Goal: Information Seeking & Learning: Learn about a topic

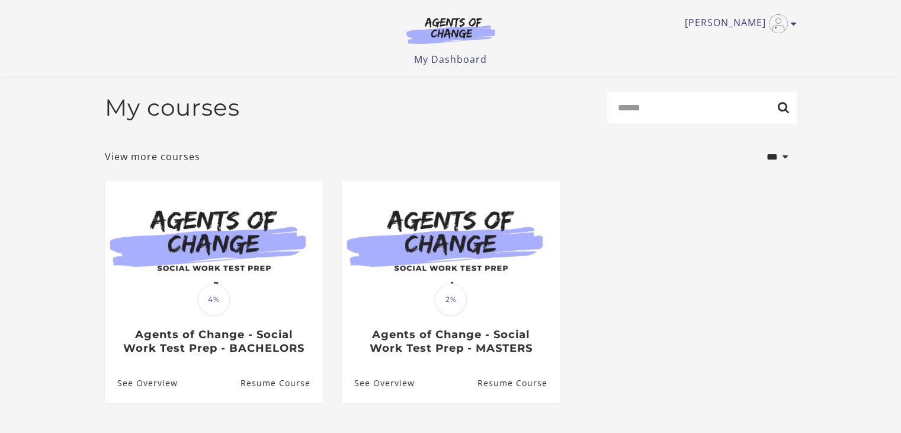
scroll to position [97, 0]
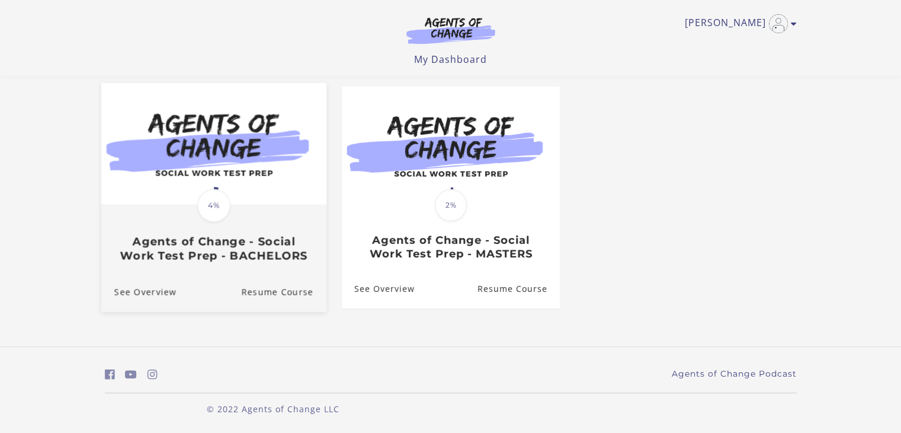
click at [273, 176] on img at bounding box center [213, 143] width 225 height 121
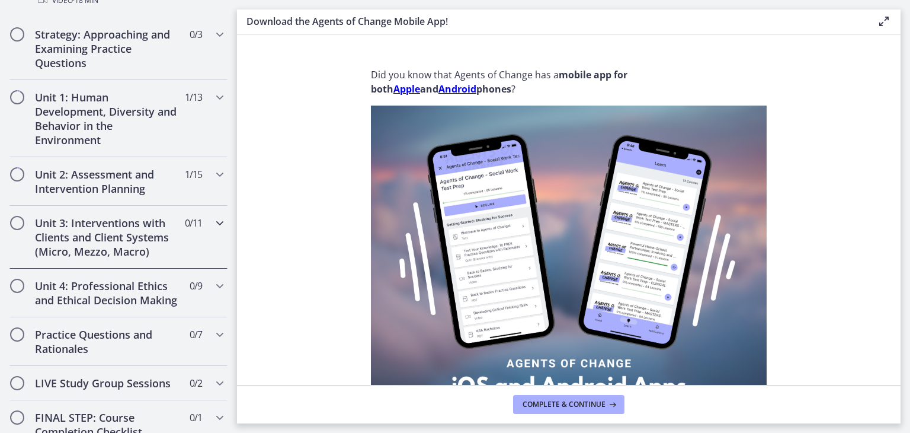
scroll to position [729, 0]
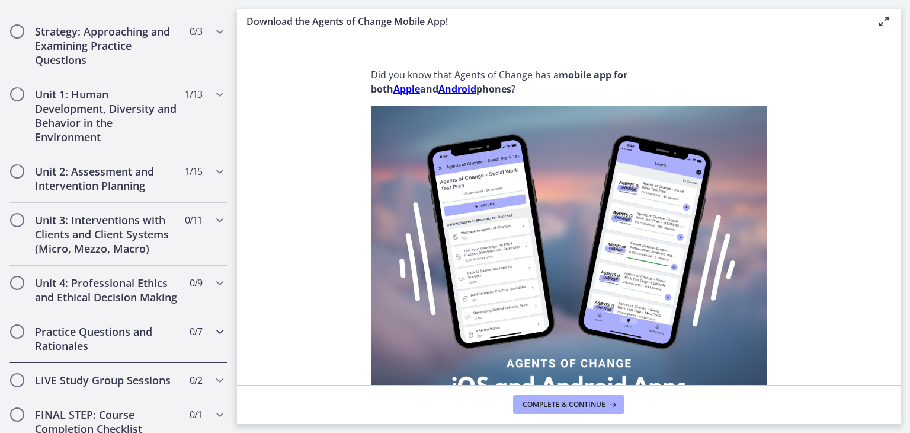
click at [90, 351] on h2 "Practice Questions and Rationales" at bounding box center [107, 338] width 145 height 28
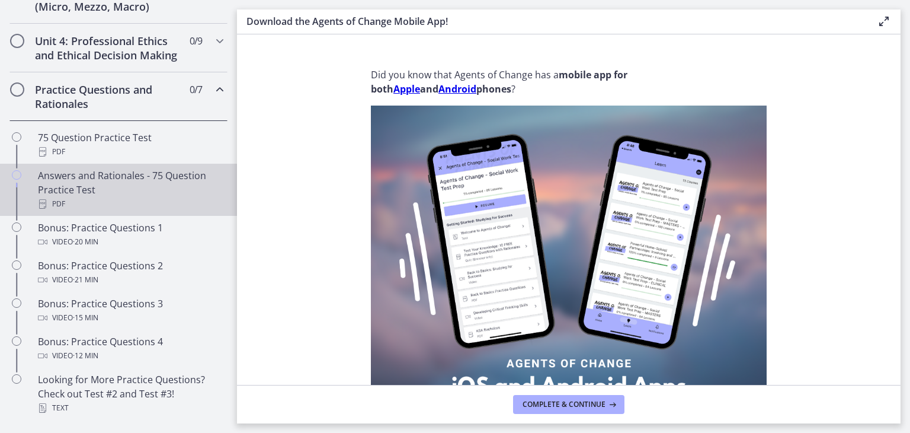
scroll to position [506, 0]
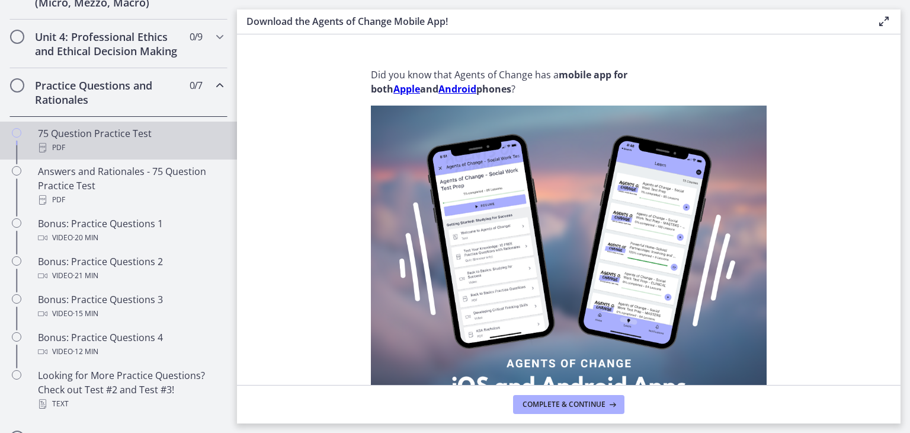
click at [109, 146] on div "75 Question Practice Test PDF" at bounding box center [130, 140] width 185 height 28
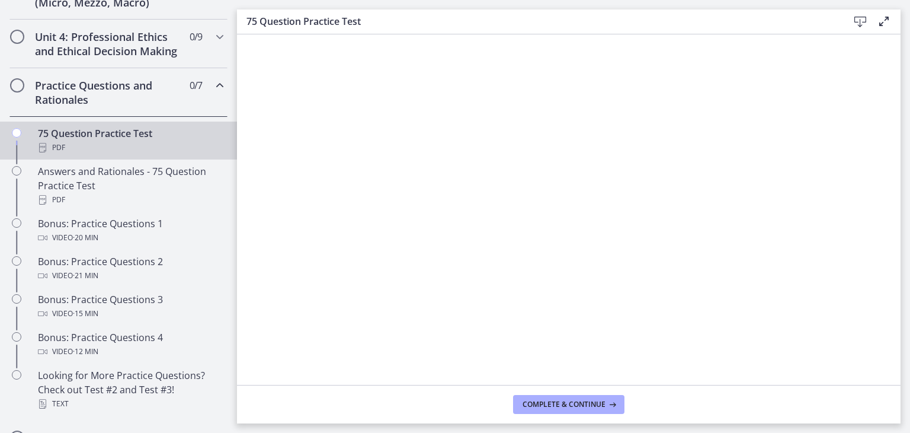
click at [857, 24] on icon at bounding box center [860, 22] width 14 height 14
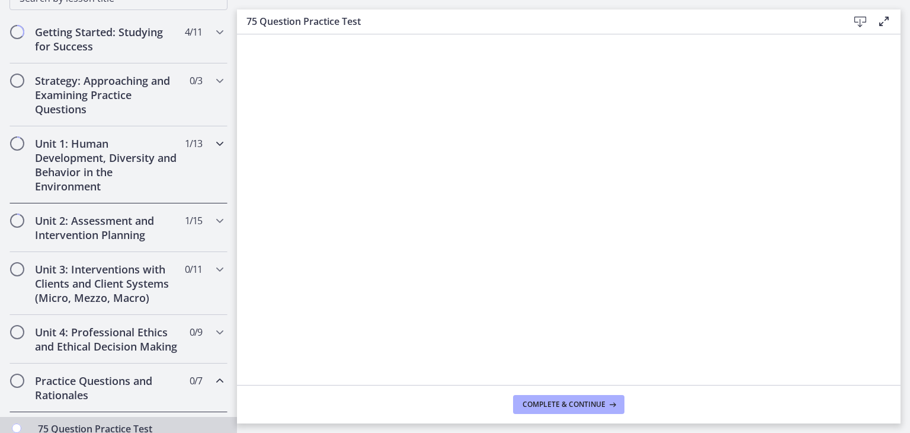
scroll to position [220, 0]
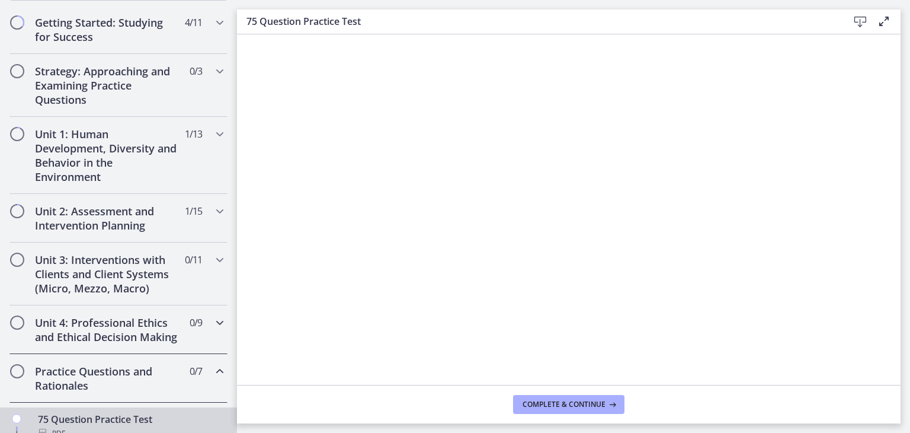
click at [82, 321] on h2 "Unit 4: Professional Ethics and Ethical Decision Making" at bounding box center [107, 329] width 145 height 28
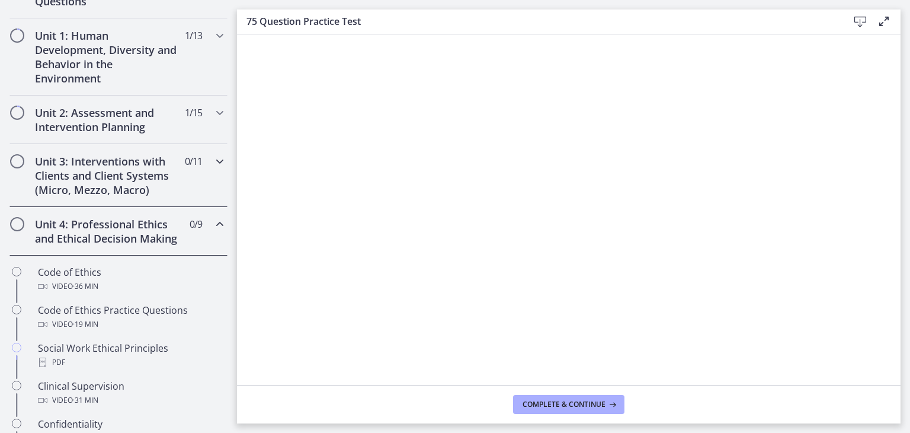
scroll to position [320, 0]
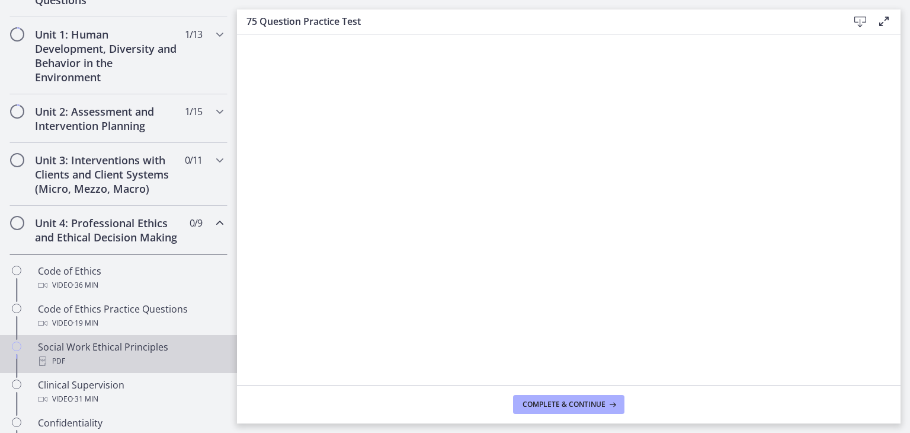
click at [111, 355] on div "Social Work Ethical Principles PDF" at bounding box center [130, 354] width 185 height 28
click at [861, 24] on icon at bounding box center [860, 22] width 14 height 14
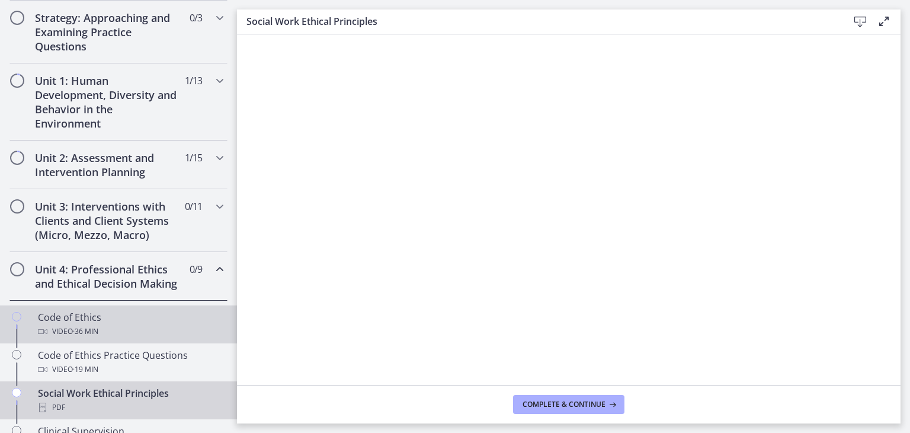
scroll to position [271, 0]
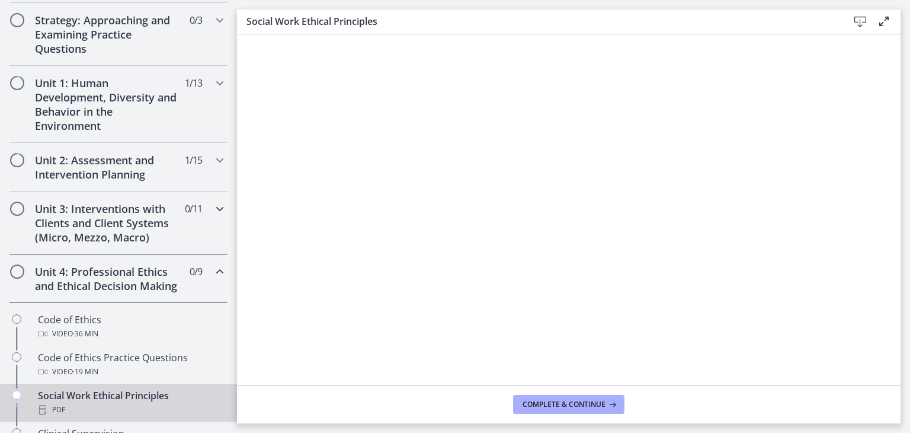
click at [121, 225] on h2 "Unit 3: Interventions with Clients and Client Systems (Micro, Mezzo, Macro)" at bounding box center [107, 222] width 145 height 43
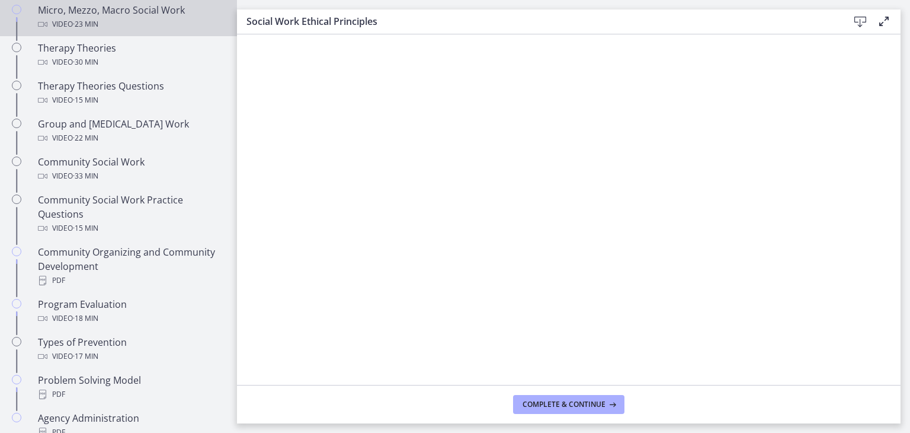
scroll to position [532, 0]
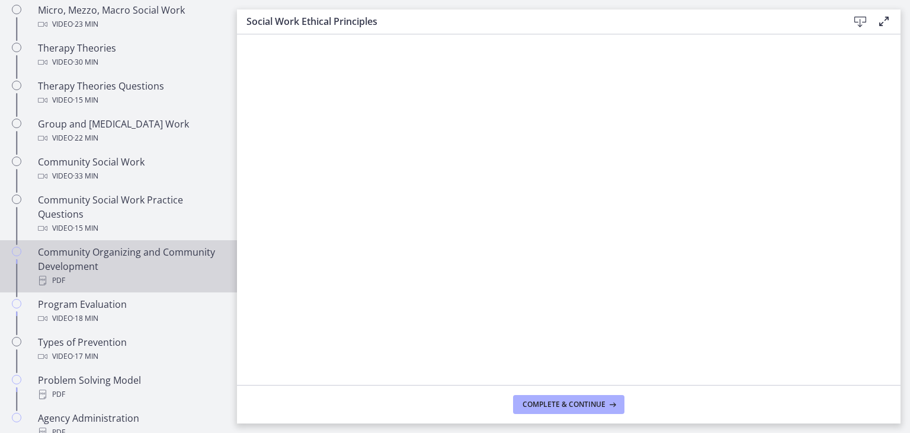
click at [69, 254] on div "Community Organizing and Community Development PDF" at bounding box center [130, 266] width 185 height 43
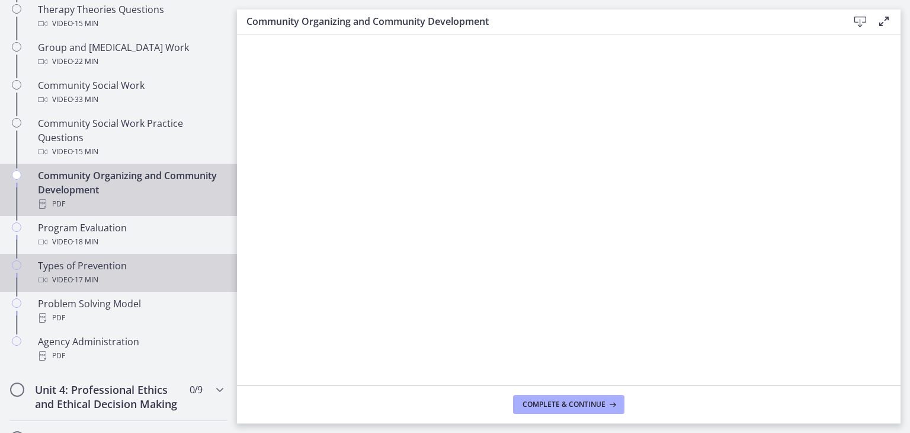
scroll to position [613, 0]
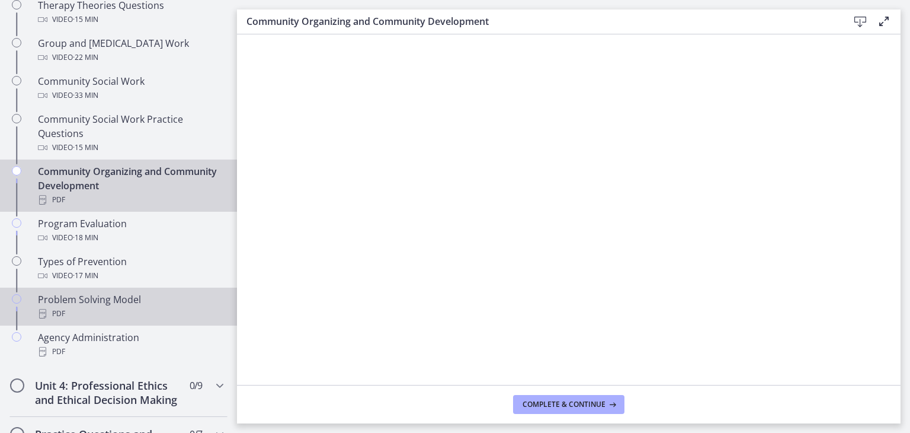
click at [124, 311] on div "PDF" at bounding box center [130, 313] width 185 height 14
click at [94, 179] on div "Community Organizing and Community Development PDF" at bounding box center [130, 185] width 185 height 43
click at [82, 302] on div "Problem Solving Model PDF" at bounding box center [130, 306] width 185 height 28
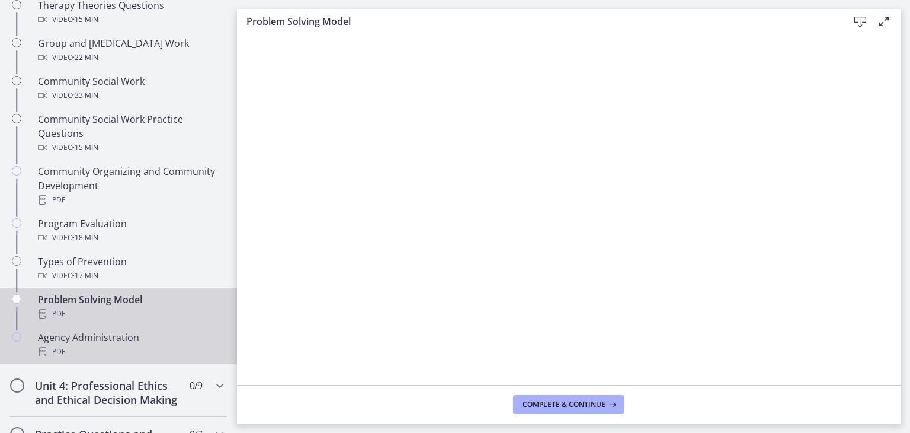
click at [107, 342] on div "Agency Administration PDF" at bounding box center [130, 344] width 185 height 28
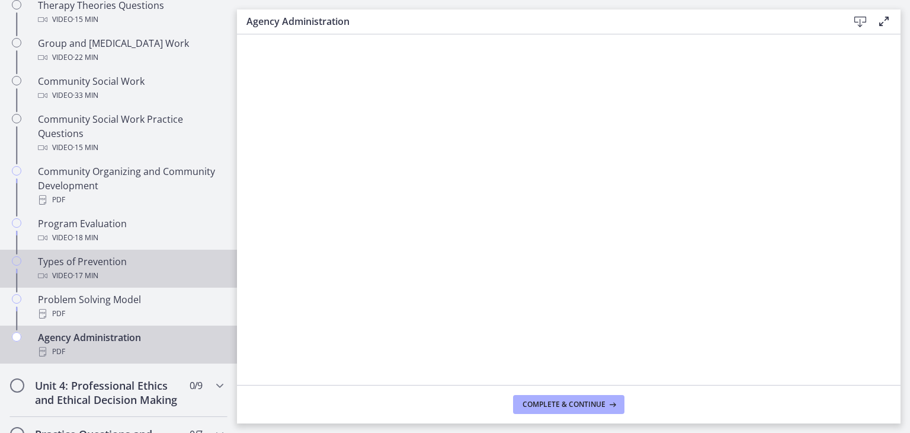
scroll to position [750, 0]
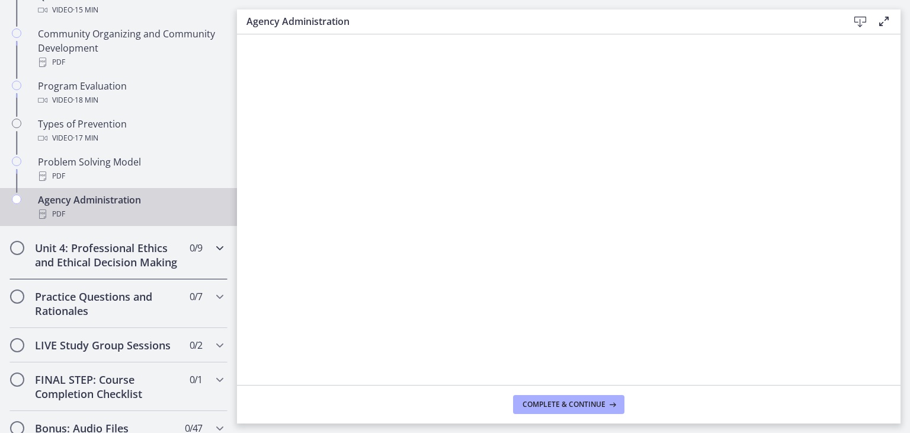
click at [121, 261] on h2 "Unit 4: Professional Ethics and Ethical Decision Making" at bounding box center [107, 255] width 145 height 28
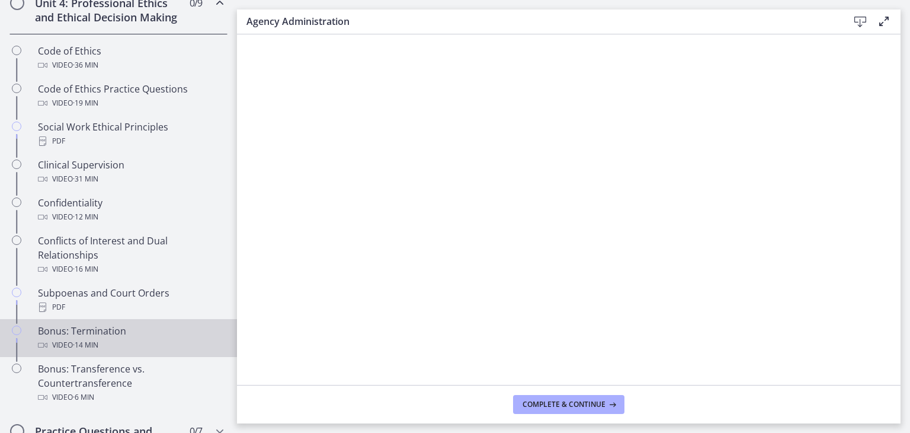
scroll to position [540, 0]
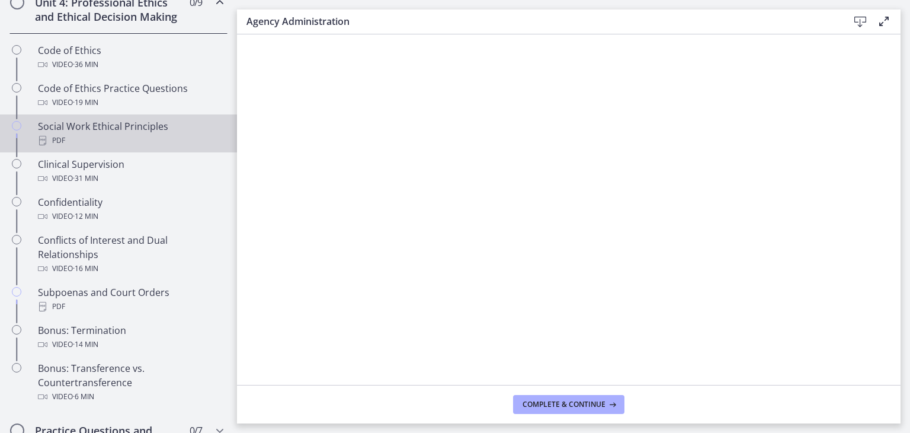
click at [105, 137] on div "Social Work Ethical Principles PDF" at bounding box center [130, 133] width 185 height 28
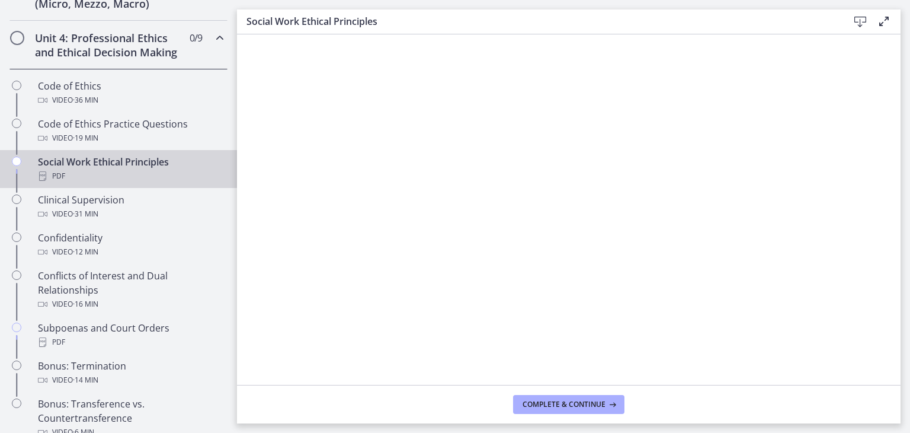
scroll to position [505, 0]
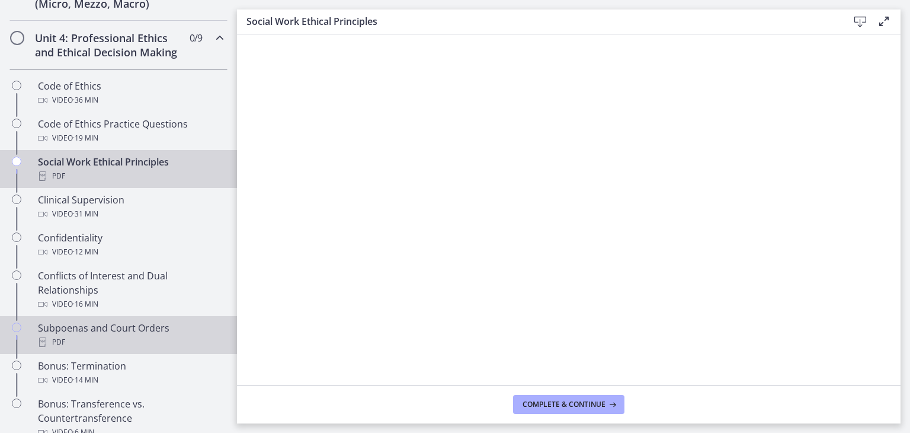
click at [119, 343] on div "Subpoenas and Court Orders PDF" at bounding box center [130, 335] width 185 height 28
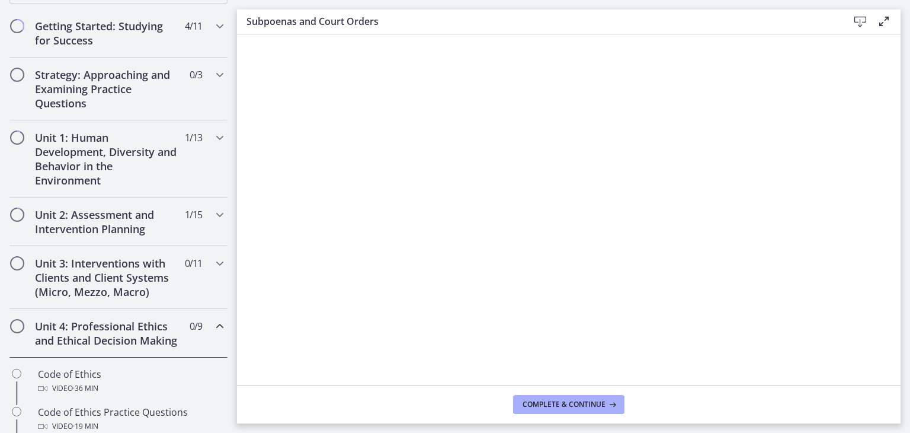
scroll to position [220, 0]
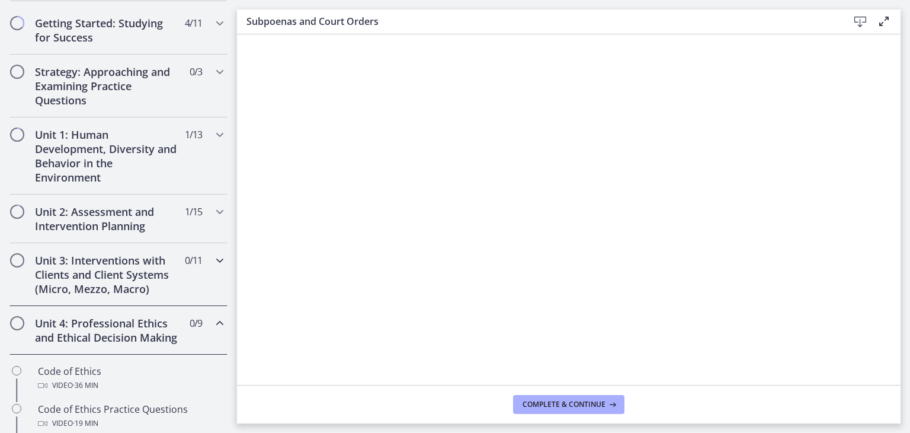
click at [98, 269] on h2 "Unit 3: Interventions with Clients and Client Systems (Micro, Mezzo, Macro)" at bounding box center [107, 274] width 145 height 43
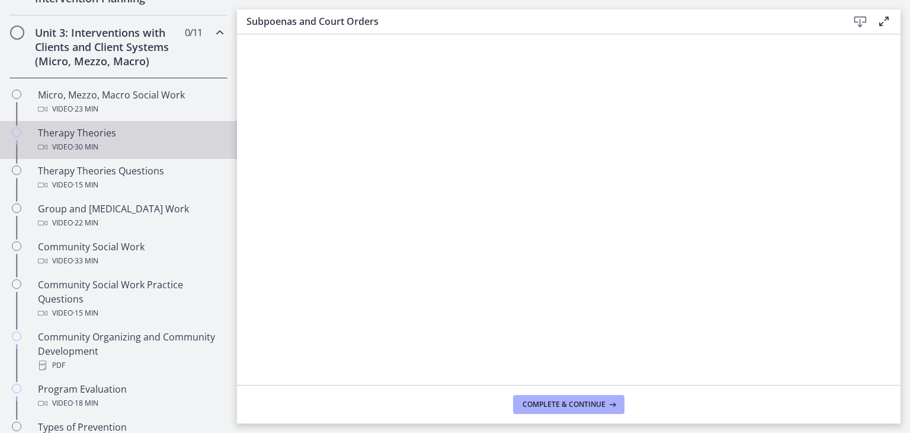
scroll to position [448, 0]
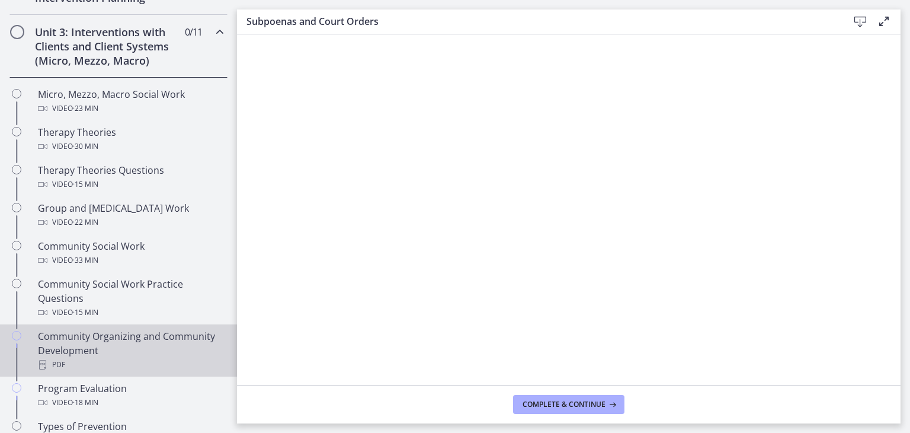
click at [93, 354] on div "Community Organizing and Community Development PDF" at bounding box center [130, 350] width 185 height 43
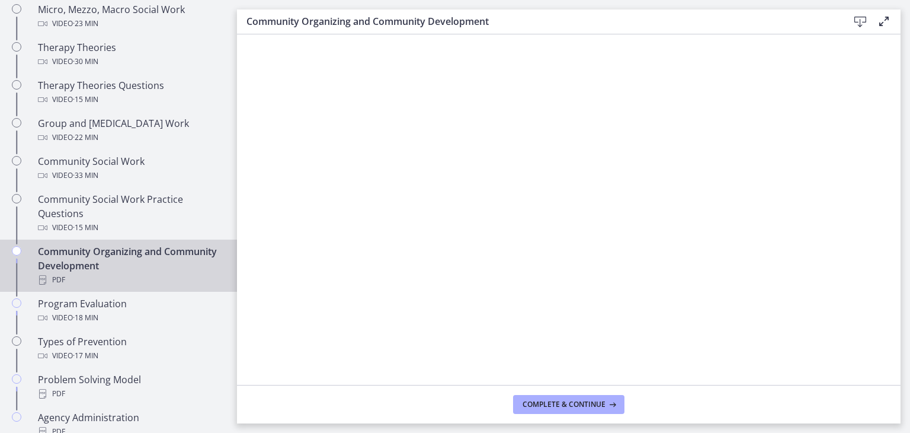
scroll to position [533, 0]
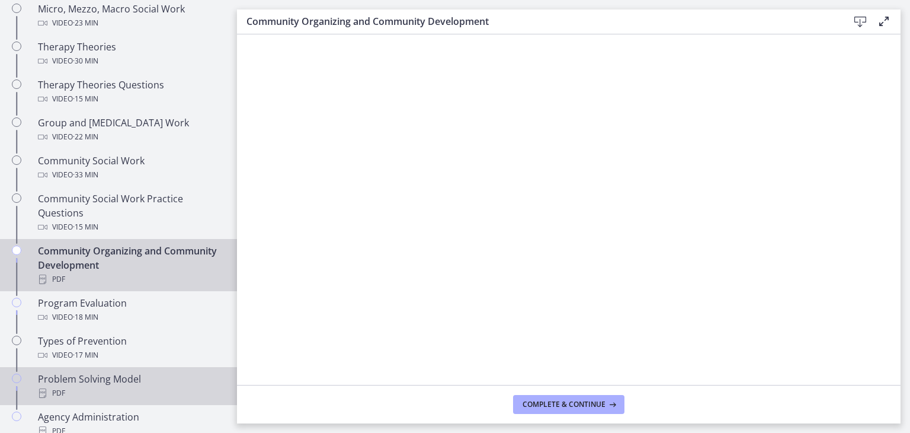
click at [121, 372] on div "Problem Solving Model PDF" at bounding box center [130, 386] width 185 height 28
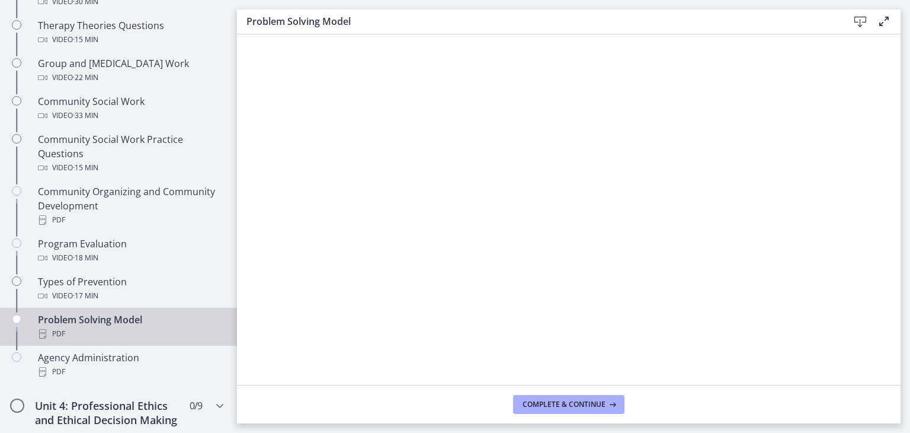
scroll to position [596, 0]
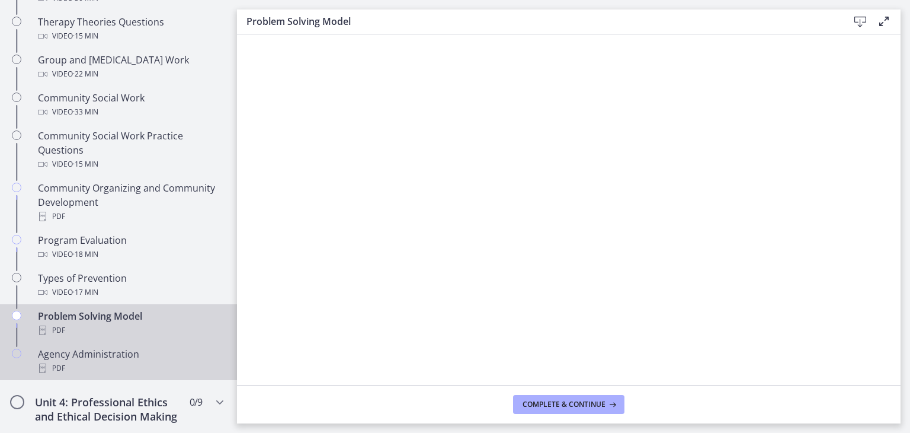
click at [114, 361] on div "PDF" at bounding box center [130, 368] width 185 height 14
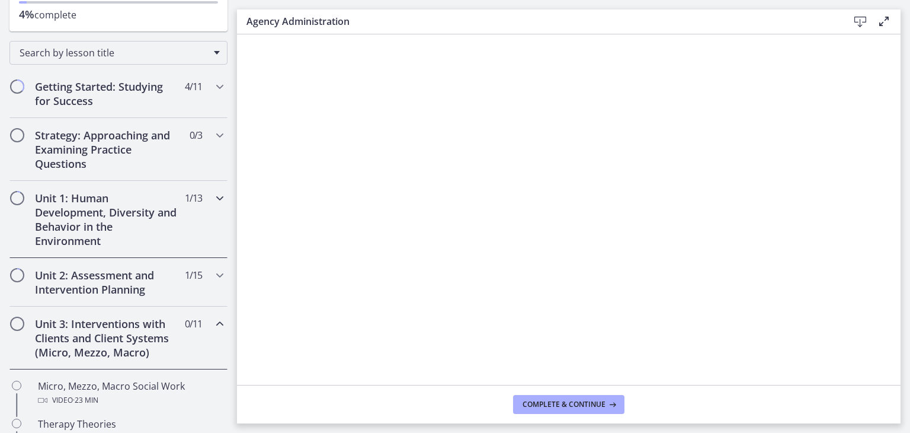
scroll to position [168, 0]
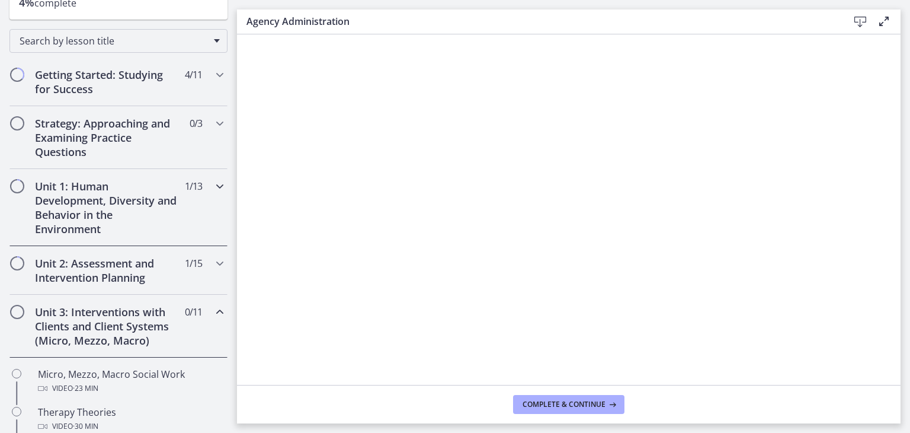
click at [106, 225] on h2 "Unit 1: Human Development, Diversity and Behavior in the Environment" at bounding box center [107, 207] width 145 height 57
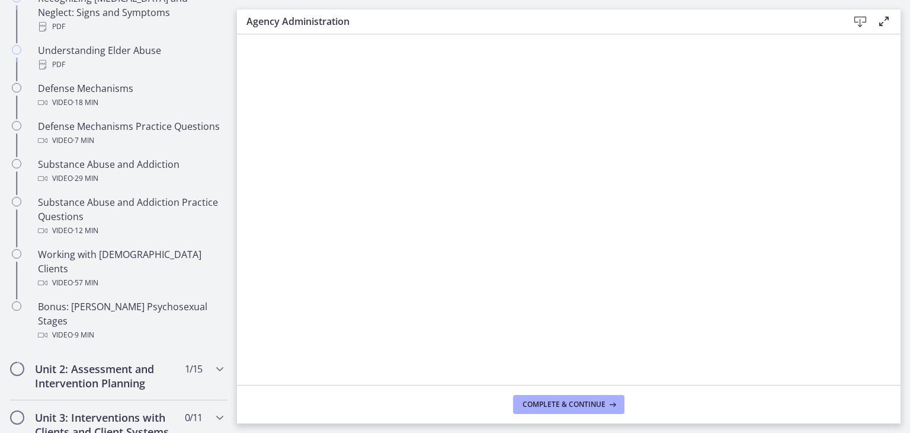
scroll to position [703, 0]
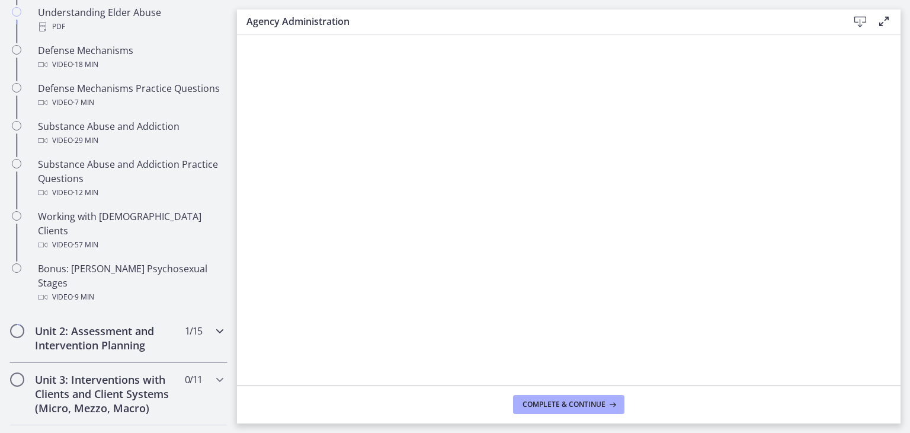
click at [100, 324] on h2 "Unit 2: Assessment and Intervention Planning" at bounding box center [107, 338] width 145 height 28
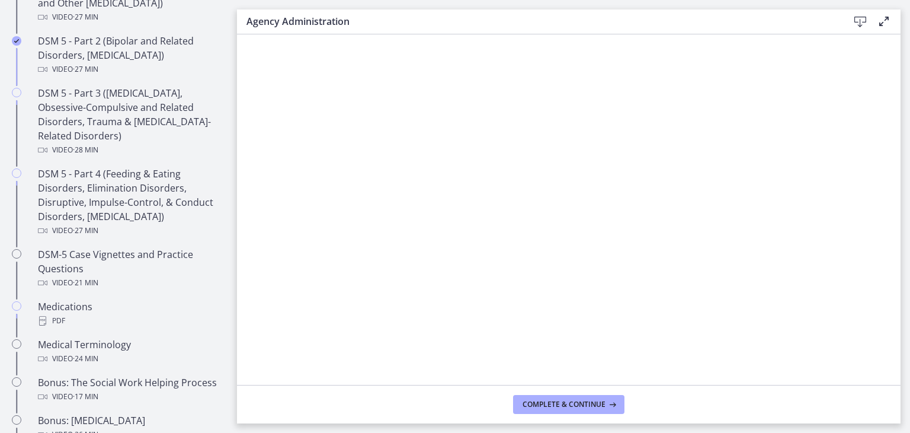
scroll to position [625, 0]
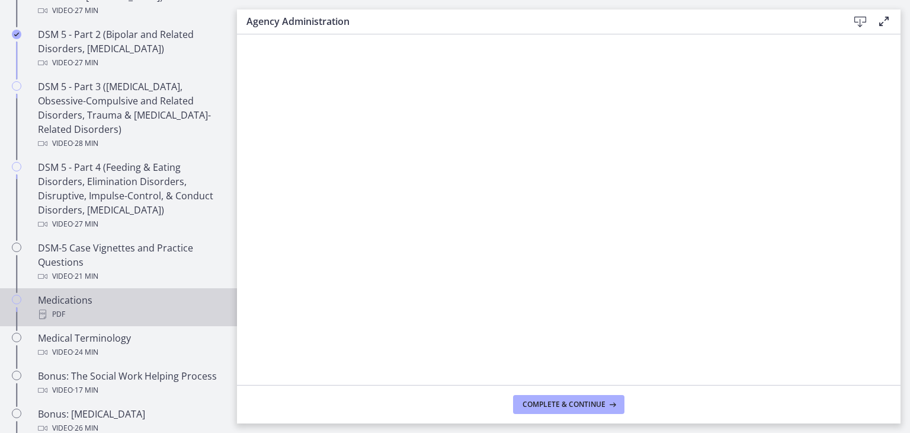
click at [84, 302] on div "Medications PDF" at bounding box center [130, 307] width 185 height 28
click at [858, 17] on icon at bounding box center [860, 22] width 14 height 14
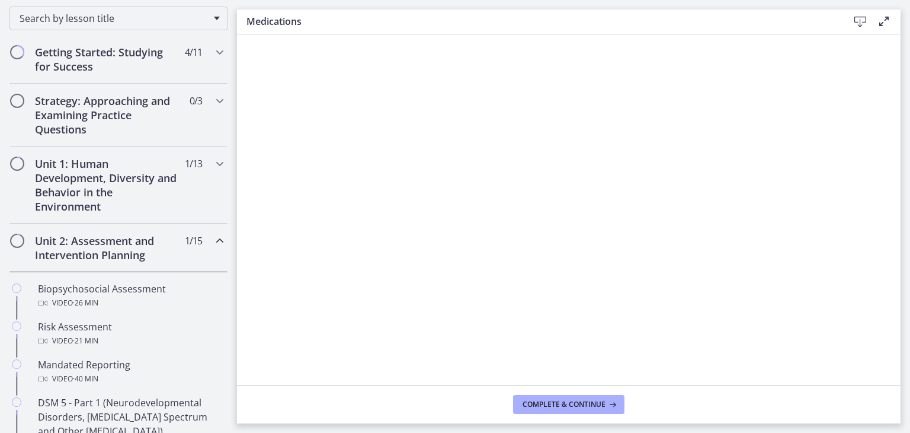
scroll to position [201, 0]
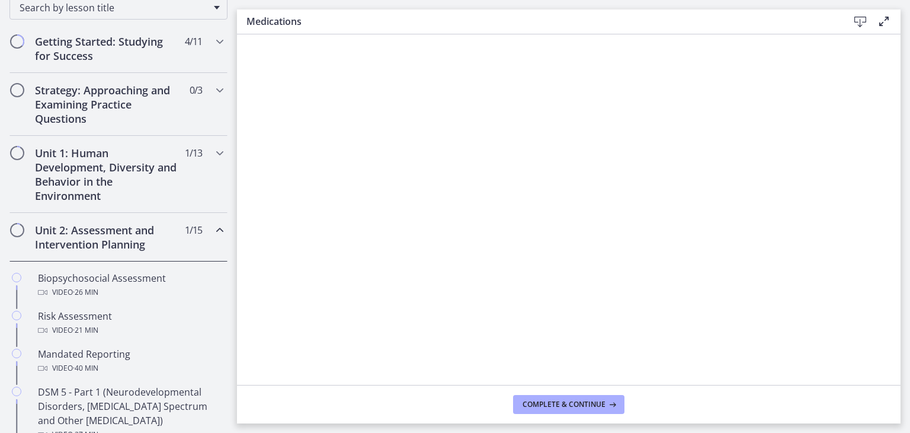
click at [82, 245] on h2 "Unit 2: Assessment and Intervention Planning" at bounding box center [107, 237] width 145 height 28
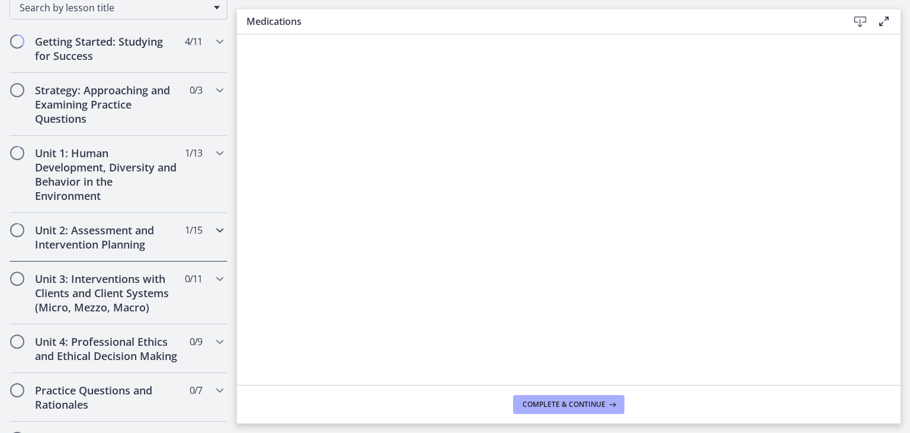
click at [88, 238] on h2 "Unit 2: Assessment and Intervention Planning" at bounding box center [107, 237] width 145 height 28
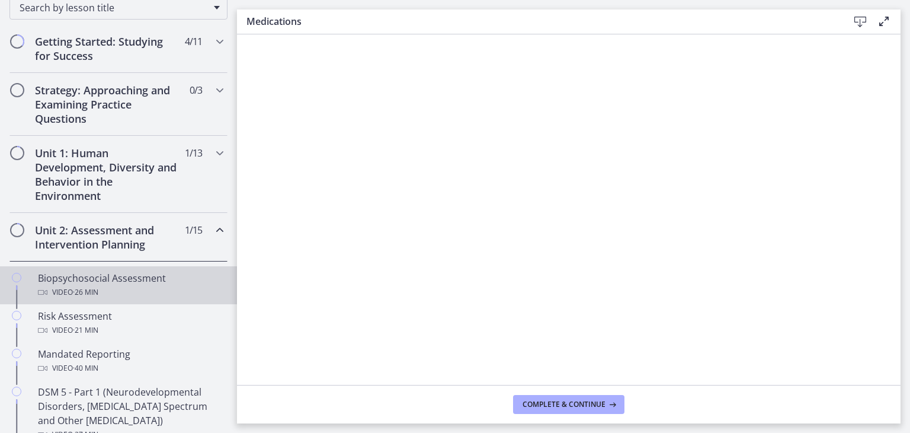
click at [88, 282] on div "Biopsychosocial Assessment Video · 26 min" at bounding box center [130, 285] width 185 height 28
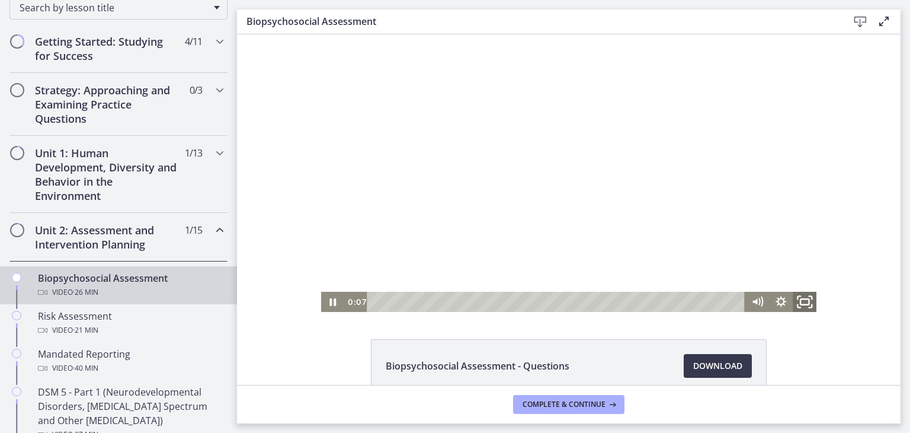
click at [796, 299] on icon "Fullscreen" at bounding box center [805, 302] width 28 height 24
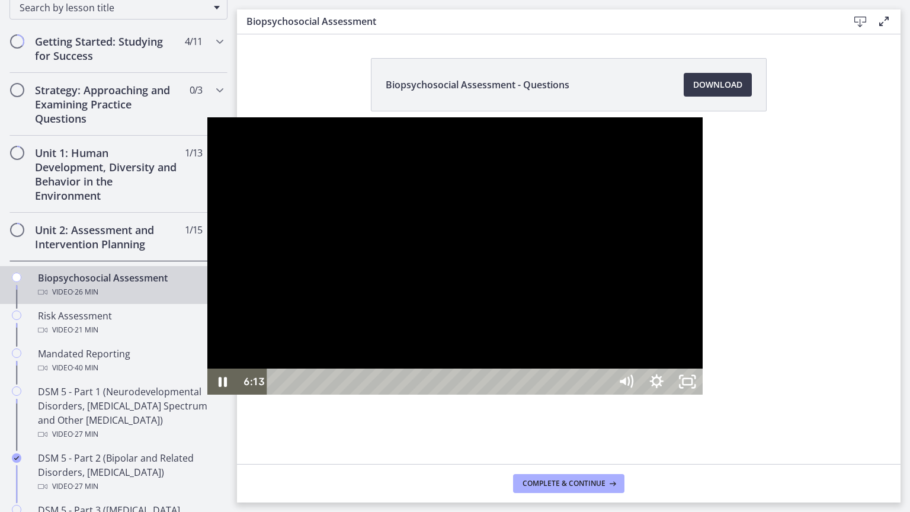
click at [703, 354] on div at bounding box center [455, 255] width 496 height 277
click at [674, 296] on div at bounding box center [455, 255] width 496 height 277
click at [207, 117] on button "Play Video: cbe28tpt4o1cl02sic2g.mp4" at bounding box center [207, 117] width 1 height 1
click at [207, 117] on button "Pause: cbe28tpt4o1cl02sic2g.mp4" at bounding box center [207, 117] width 1 height 1
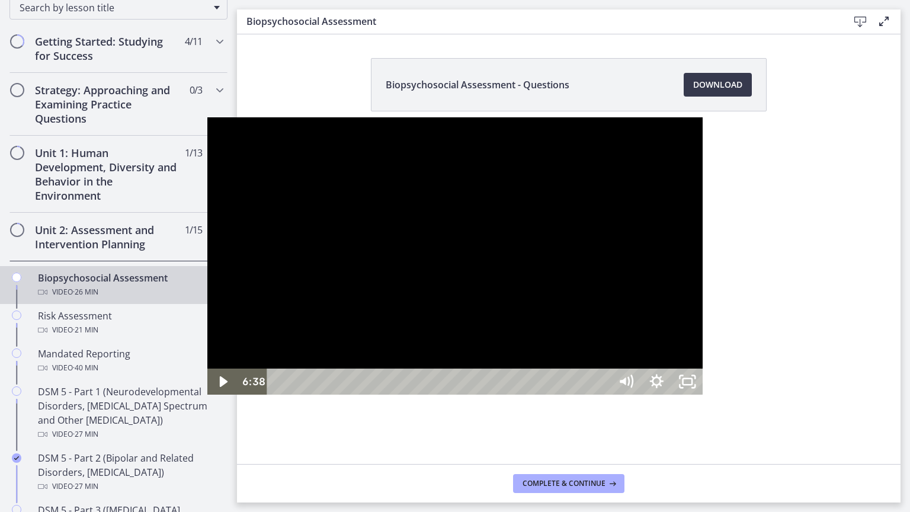
click at [207, 117] on button "Play Video: cbe28tpt4o1cl02sic2g.mp4" at bounding box center [207, 117] width 1 height 1
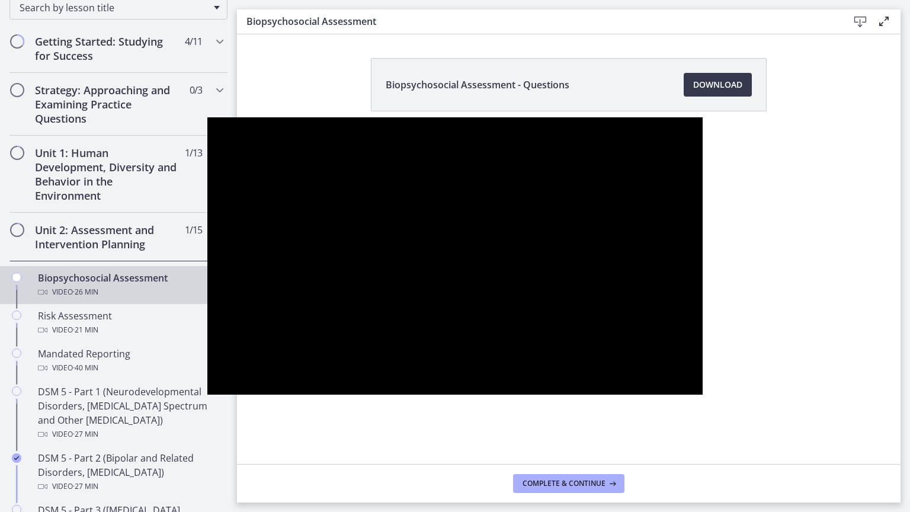
click at [207, 117] on button "Pause: cbe28tpt4o1cl02sic2g.mp4" at bounding box center [207, 117] width 1 height 1
click at [207, 117] on button "Play Video: cbe28tpt4o1cl02sic2g.mp4" at bounding box center [207, 117] width 1 height 1
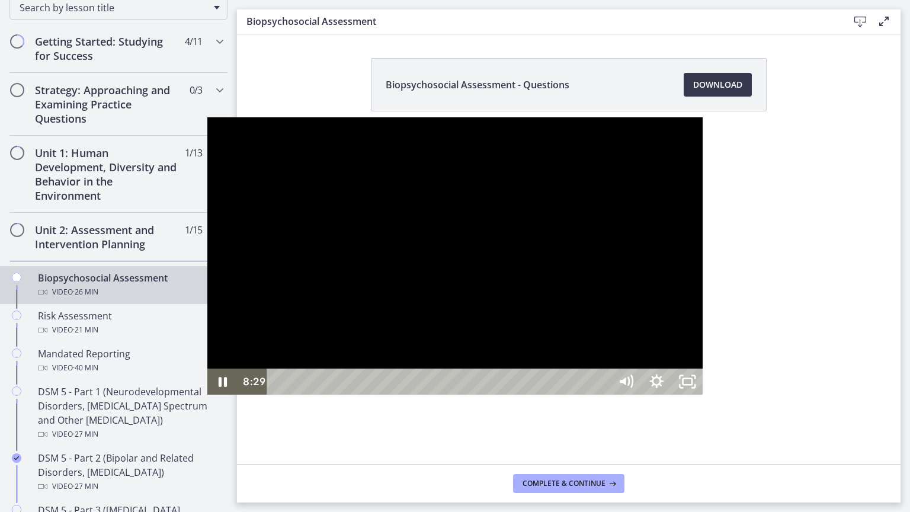
click at [661, 297] on div at bounding box center [455, 255] width 496 height 277
click at [207, 117] on button "Play Video: cbe28tpt4o1cl02sic2g.mp4" at bounding box center [207, 117] width 1 height 1
click at [587, 233] on div at bounding box center [455, 255] width 496 height 277
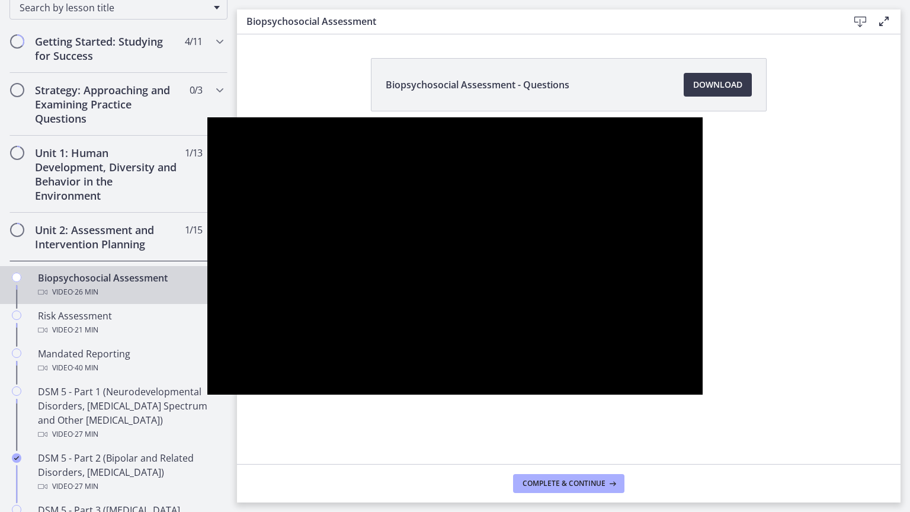
click at [207, 117] on button "Play Video: cbe28tpt4o1cl02sic2g.mp4" at bounding box center [207, 117] width 1 height 1
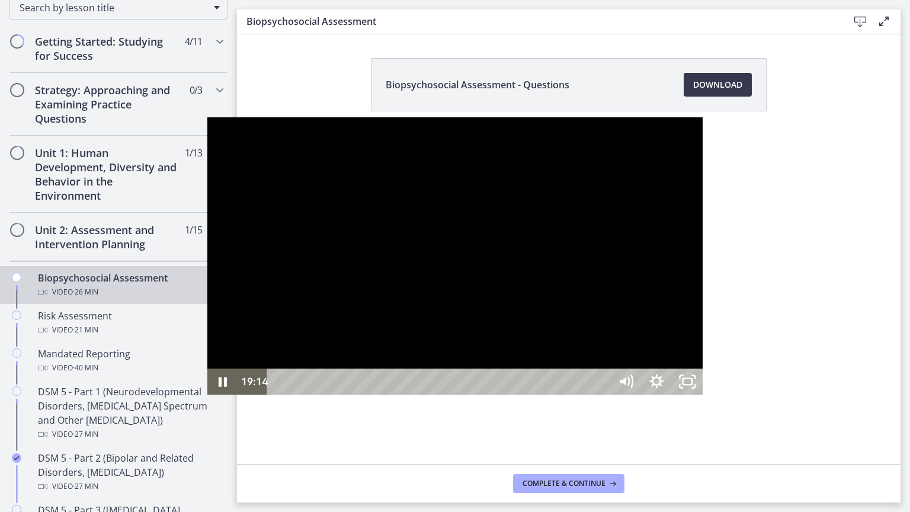
click at [703, 341] on div at bounding box center [455, 255] width 496 height 277
click at [207, 117] on button "Play Video: cbe28tpt4o1cl02sic2g.mp4" at bounding box center [207, 117] width 1 height 1
click at [439, 258] on div at bounding box center [455, 255] width 496 height 277
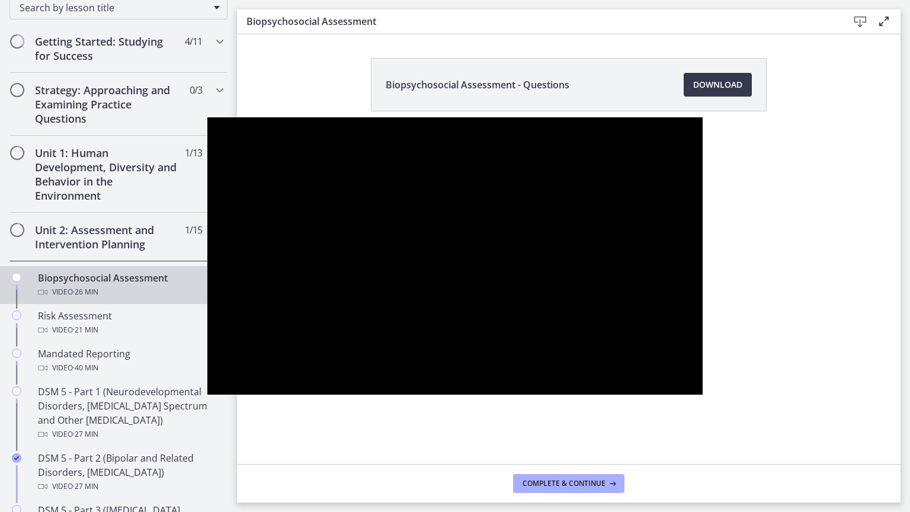
click at [207, 117] on button "Pause: cbe28tpt4o1cl02sic2g.mp4" at bounding box center [207, 117] width 1 height 1
click at [207, 117] on button "Play Video: cbe28tpt4o1cl02sic2g.mp4" at bounding box center [207, 117] width 1 height 1
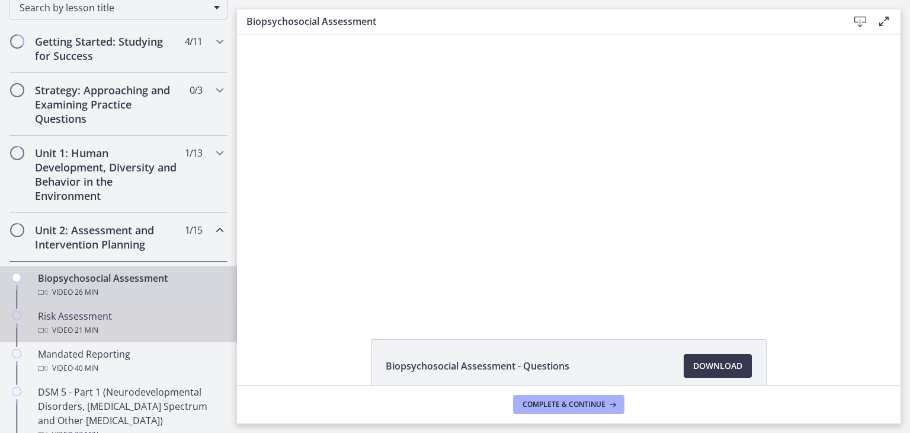
click at [97, 318] on div "Risk Assessment Video · 21 min" at bounding box center [130, 323] width 185 height 28
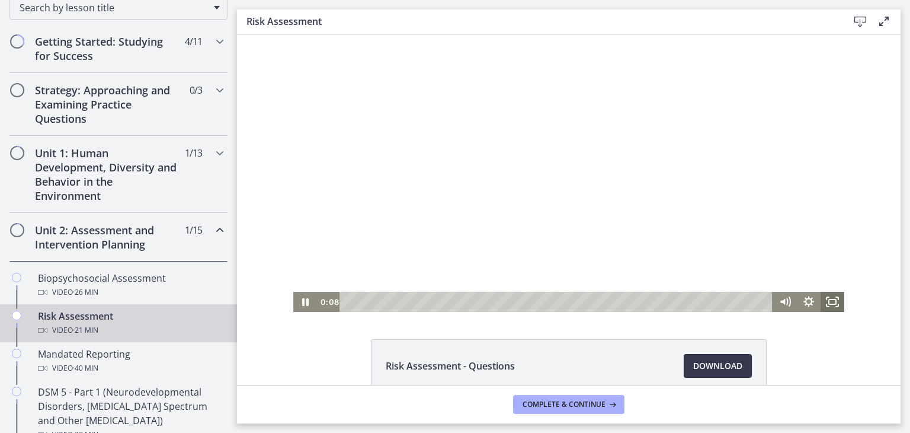
click at [827, 302] on icon "Fullscreen" at bounding box center [833, 302] width 24 height 20
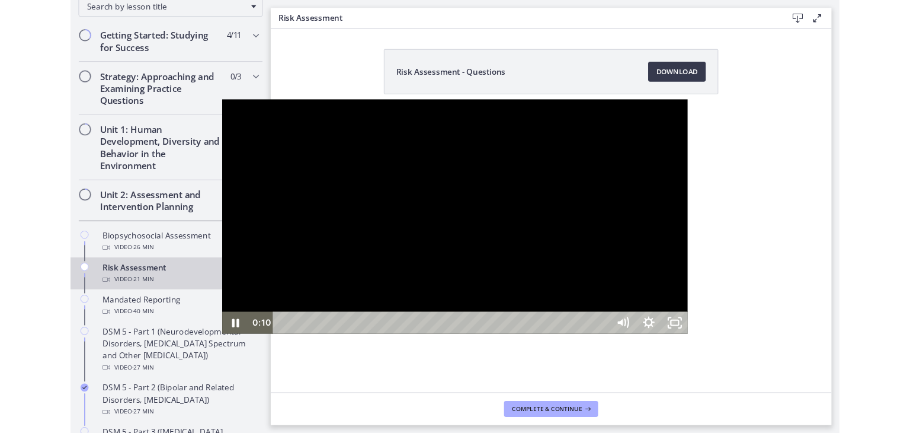
click at [770, 369] on button "Unfullscreen" at bounding box center [785, 382] width 31 height 26
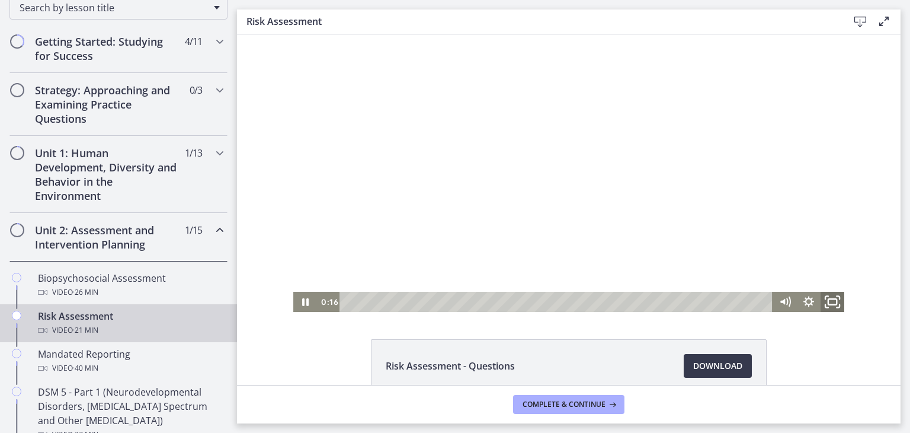
click at [825, 297] on icon "Fullscreen" at bounding box center [826, 297] width 3 height 3
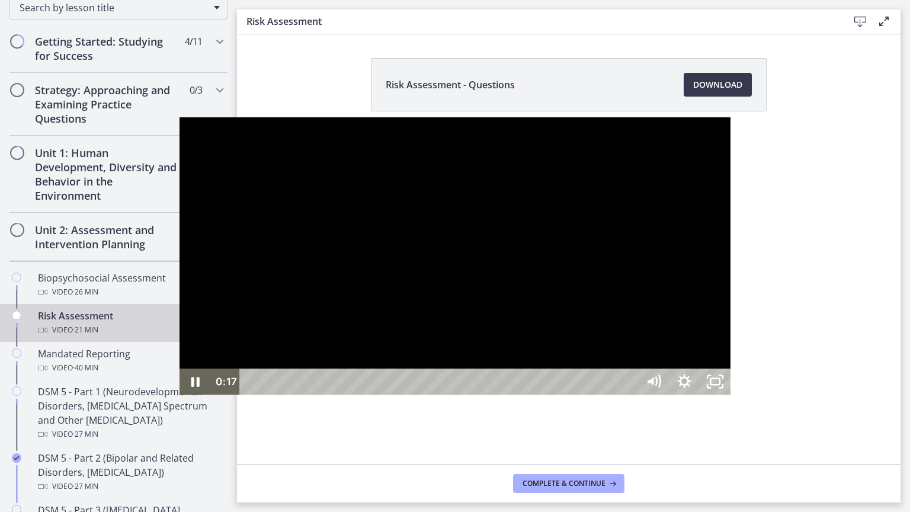
click at [600, 274] on div at bounding box center [455, 255] width 551 height 277
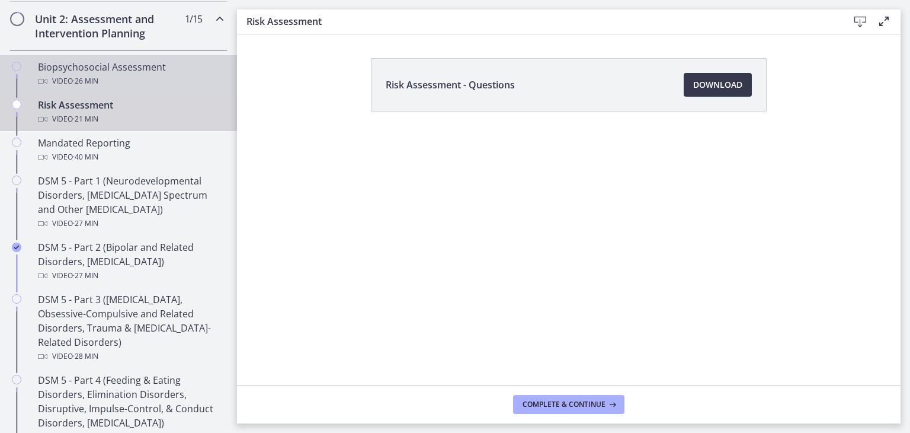
scroll to position [402, 0]
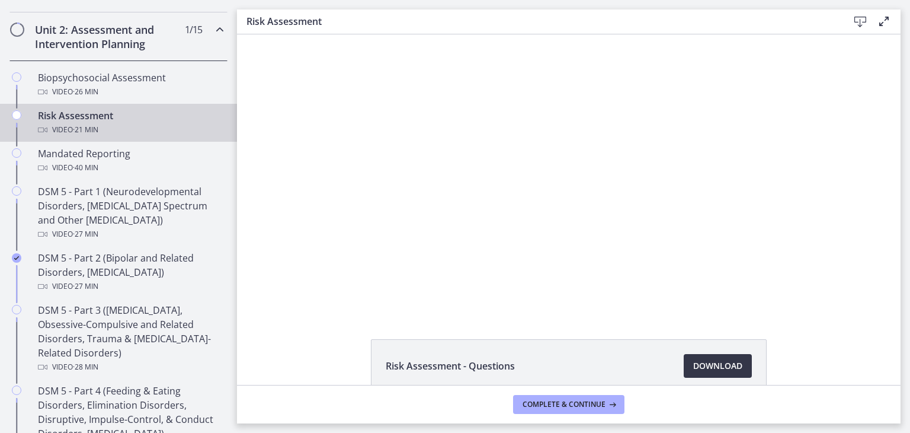
click at [693, 364] on span "Download Opens in a new window" at bounding box center [717, 366] width 49 height 14
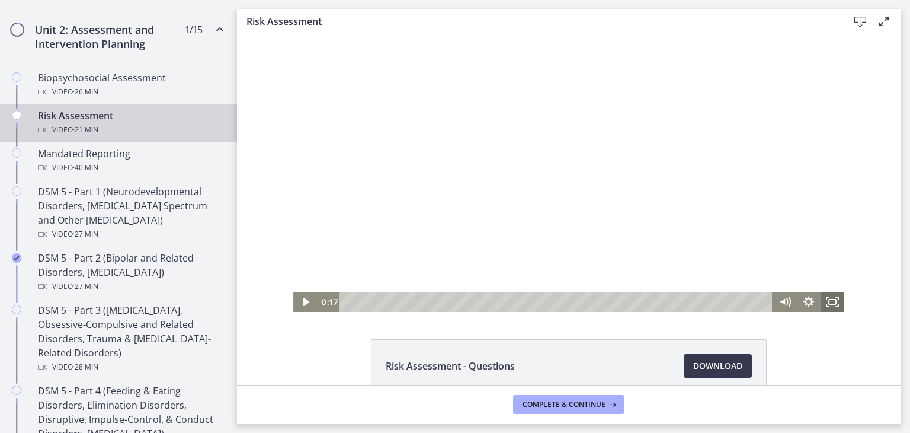
click at [825, 297] on icon "Fullscreen" at bounding box center [833, 302] width 24 height 20
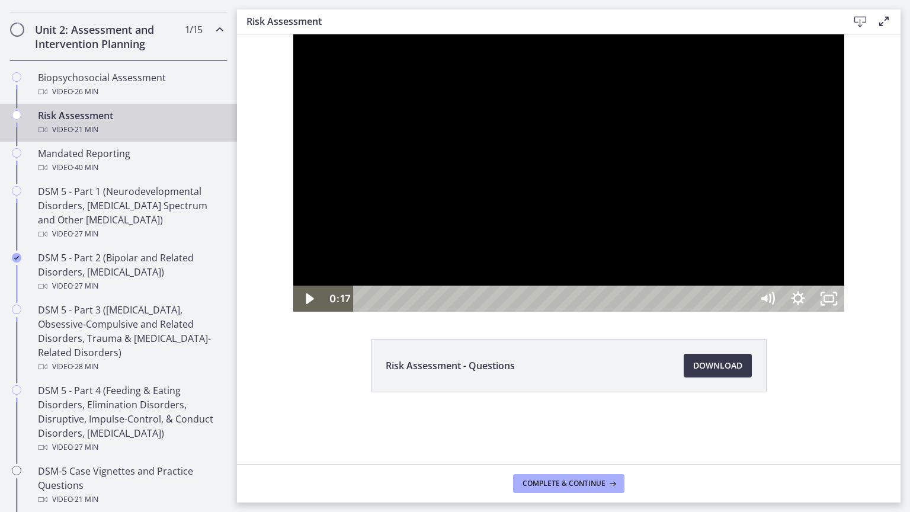
click at [814, 286] on button "Unfullscreen" at bounding box center [829, 299] width 31 height 26
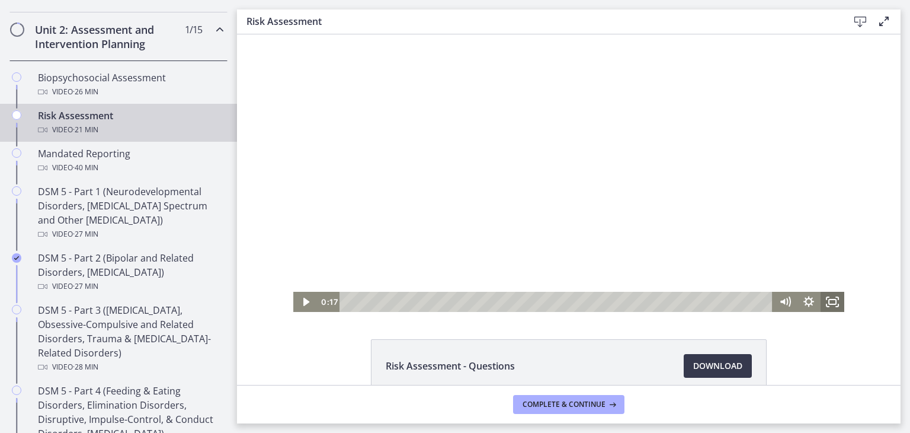
click at [824, 308] on icon "Fullscreen" at bounding box center [833, 302] width 24 height 20
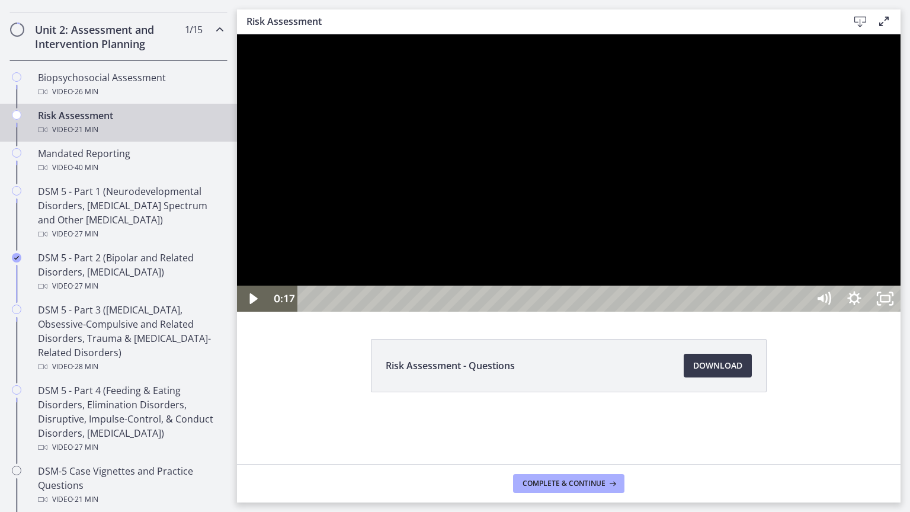
click at [752, 312] on div at bounding box center [569, 172] width 664 height 277
click at [697, 298] on div at bounding box center [569, 172] width 664 height 277
click at [237, 34] on button "Play Video: cbe2b61t4o1cl02sic50.mp4" at bounding box center [237, 34] width 1 height 1
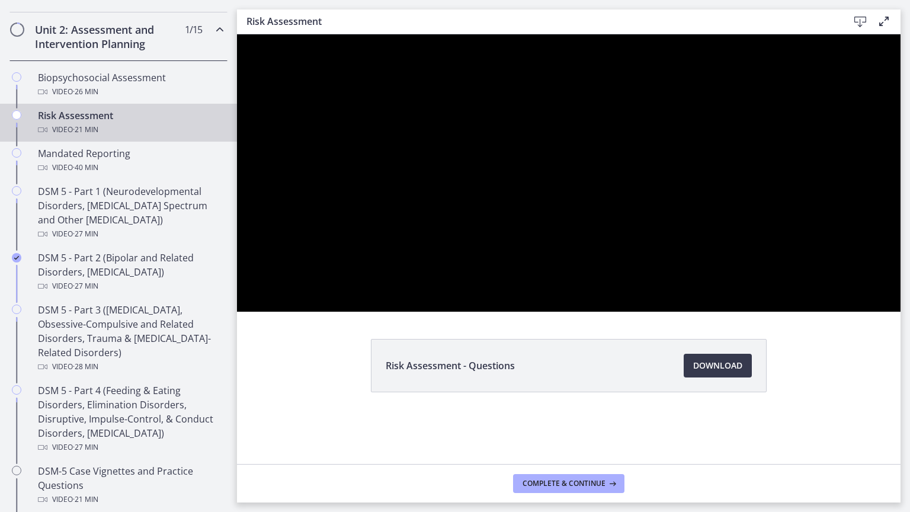
click at [237, 34] on button "Pause: cbe2b61t4o1cl02sic50.mp4" at bounding box center [237, 34] width 1 height 1
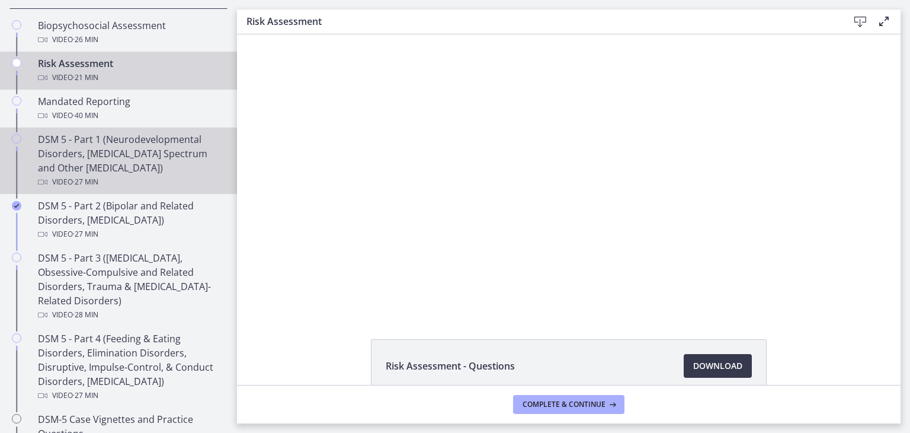
scroll to position [452, 0]
